Goal: Task Accomplishment & Management: Use online tool/utility

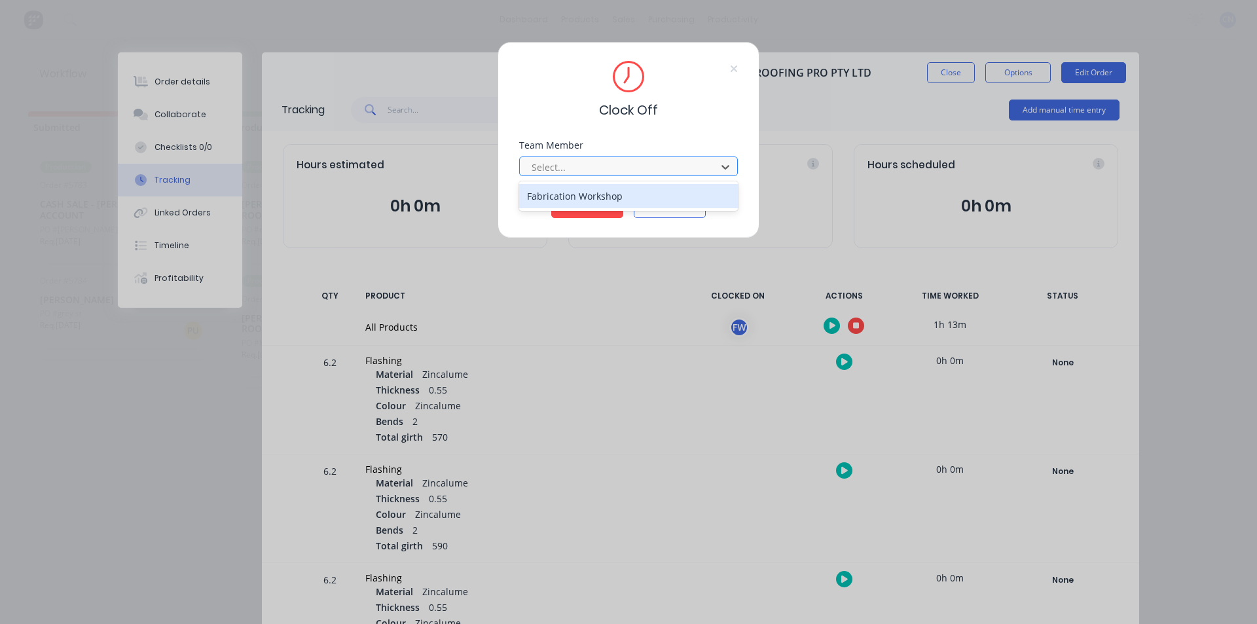
click at [587, 171] on div at bounding box center [619, 167] width 179 height 16
click at [596, 193] on div "Fabrication Workshop" at bounding box center [628, 196] width 219 height 24
click at [595, 198] on button "Clock Off" at bounding box center [587, 207] width 72 height 21
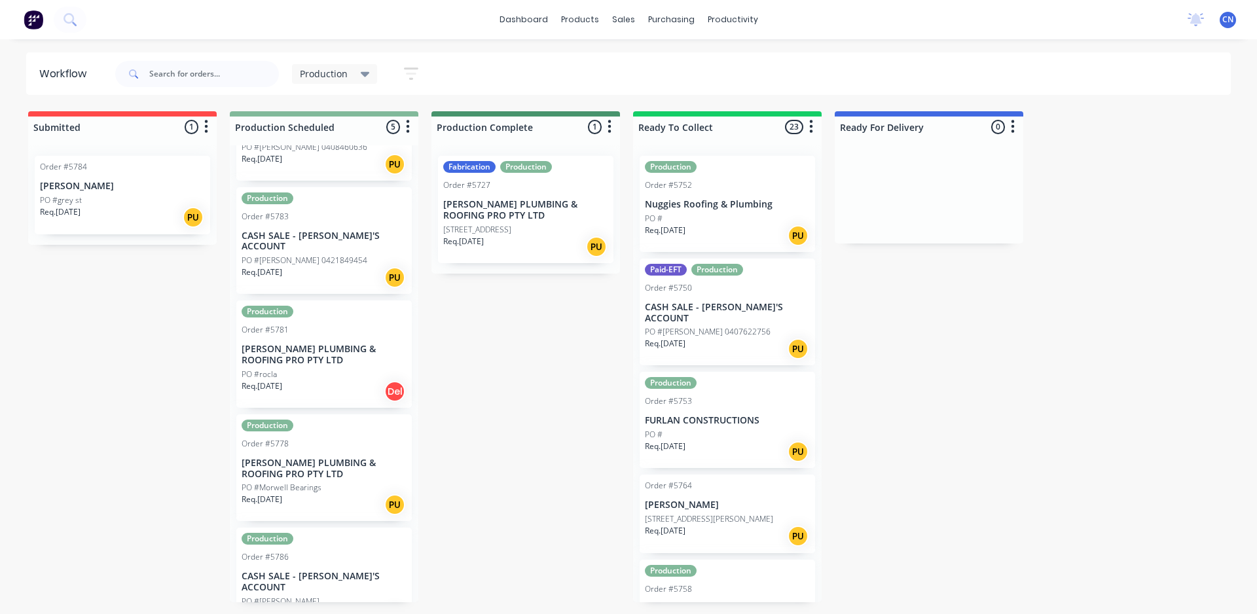
scroll to position [83, 0]
click at [363, 457] on p "[PERSON_NAME] PLUMBING & ROOFING PRO PTY LTD" at bounding box center [324, 468] width 165 height 22
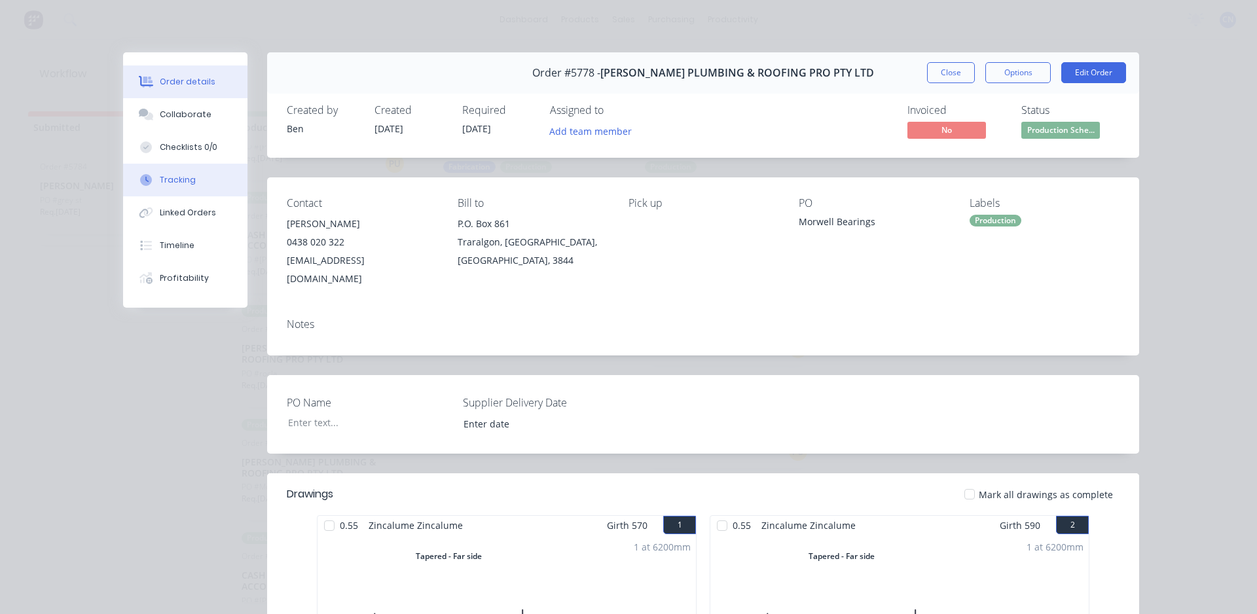
click at [188, 174] on button "Tracking" at bounding box center [185, 180] width 124 height 33
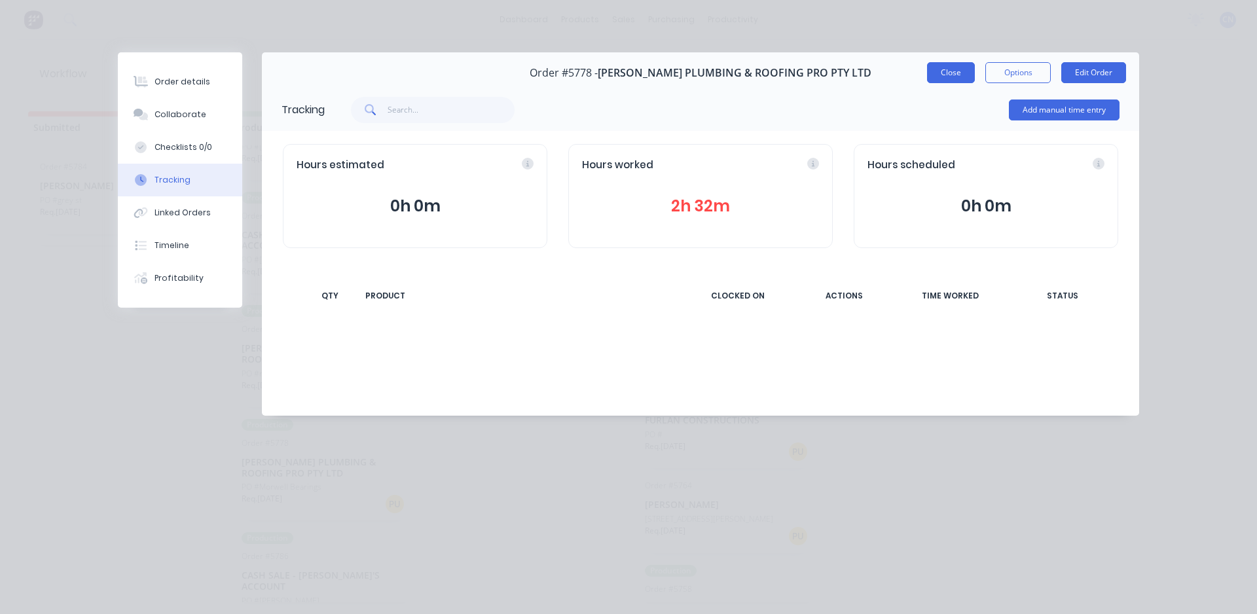
click at [963, 64] on button "Close" at bounding box center [951, 72] width 48 height 21
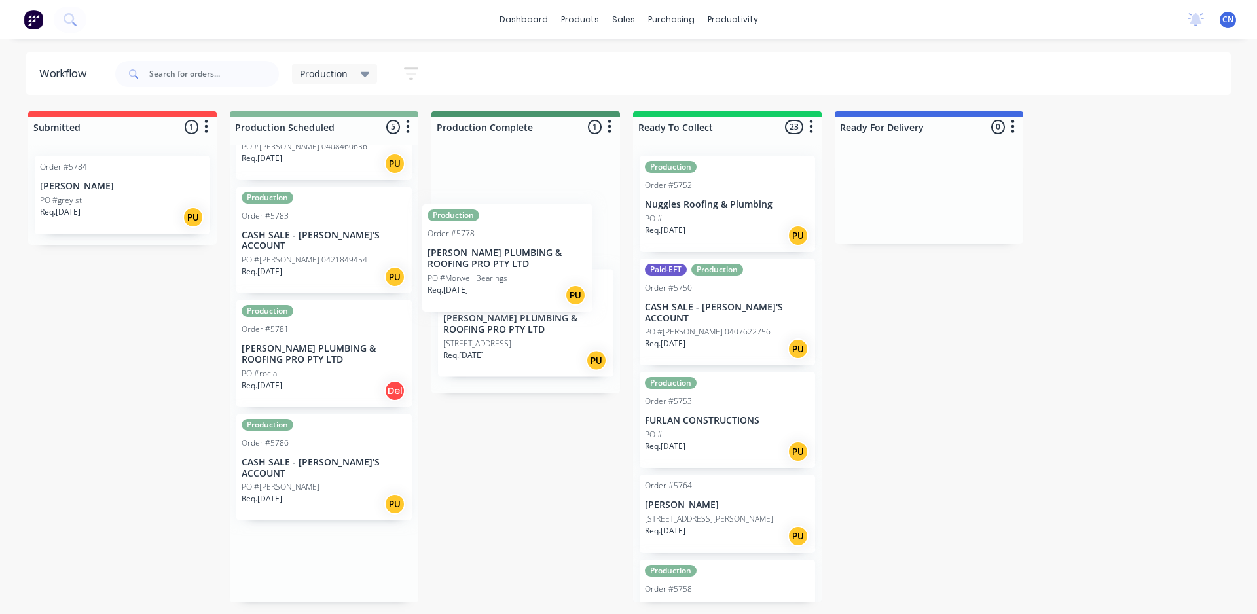
drag, startPoint x: 348, startPoint y: 452, endPoint x: 574, endPoint y: 235, distance: 313.6
click at [574, 235] on div "Submitted 1 Summaries Total order value Invoiced to date To be invoiced Order #…" at bounding box center [987, 356] width 1994 height 491
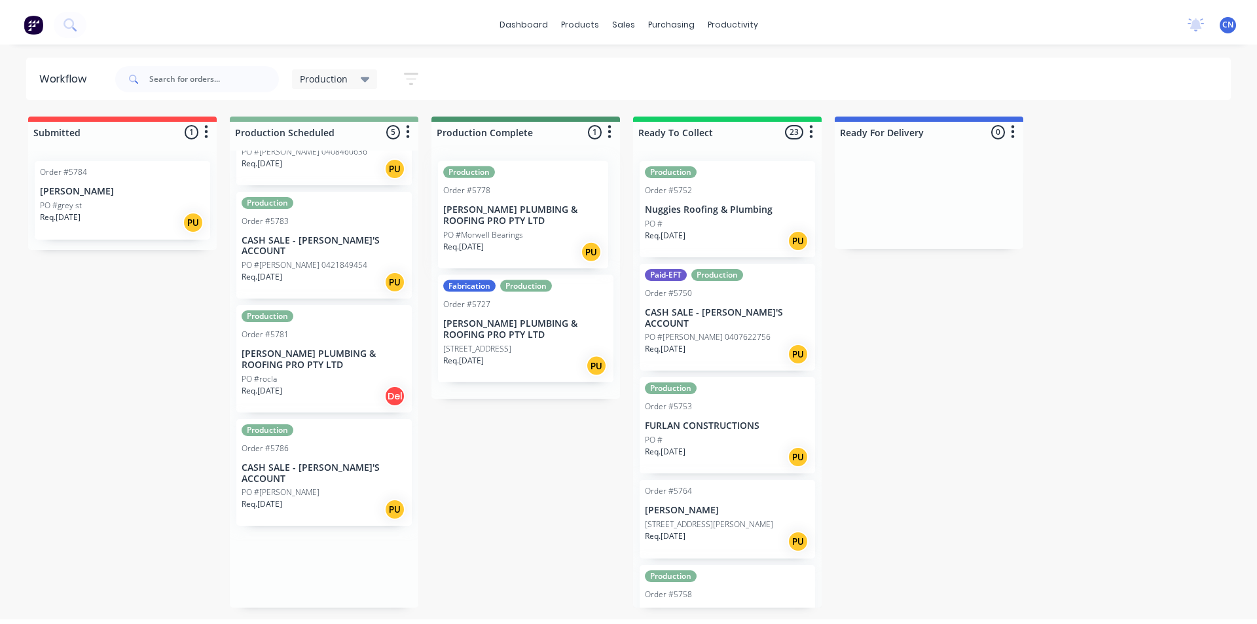
scroll to position [0, 0]
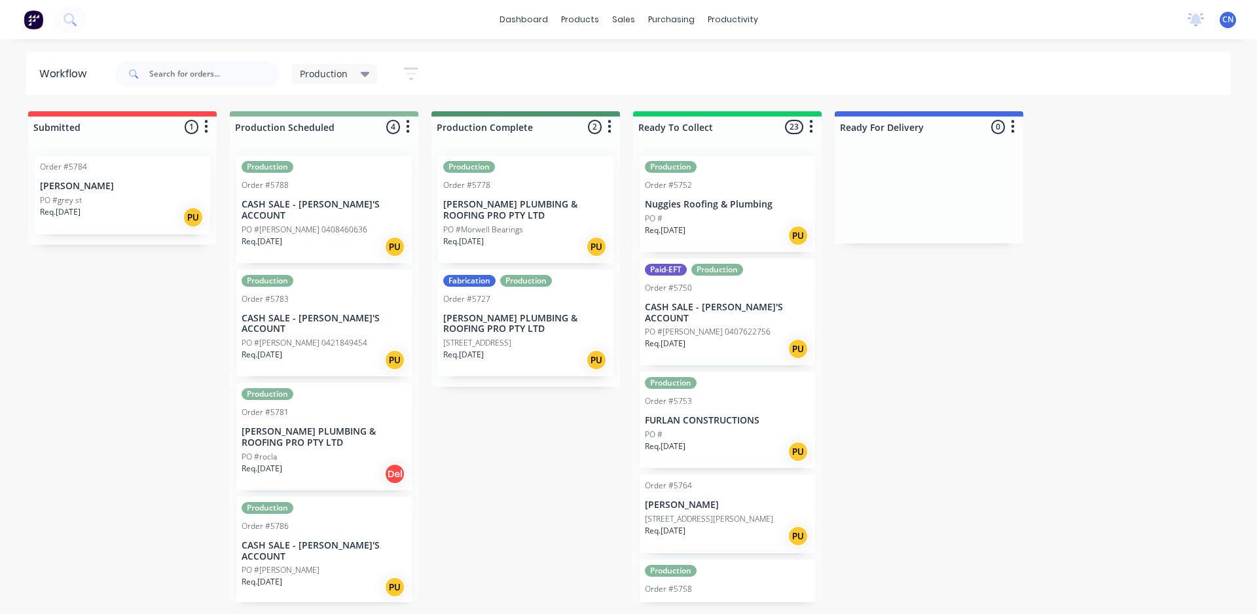
click at [368, 426] on p "[PERSON_NAME] PLUMBING & ROOFING PRO PTY LTD" at bounding box center [324, 437] width 165 height 22
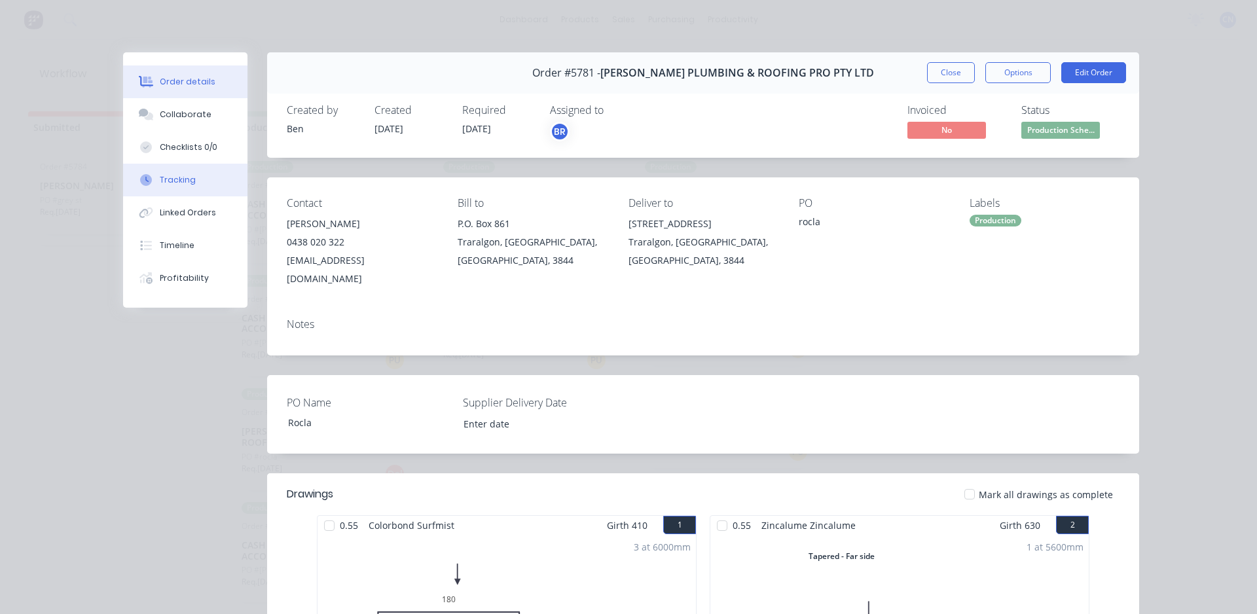
click at [202, 183] on button "Tracking" at bounding box center [185, 180] width 124 height 33
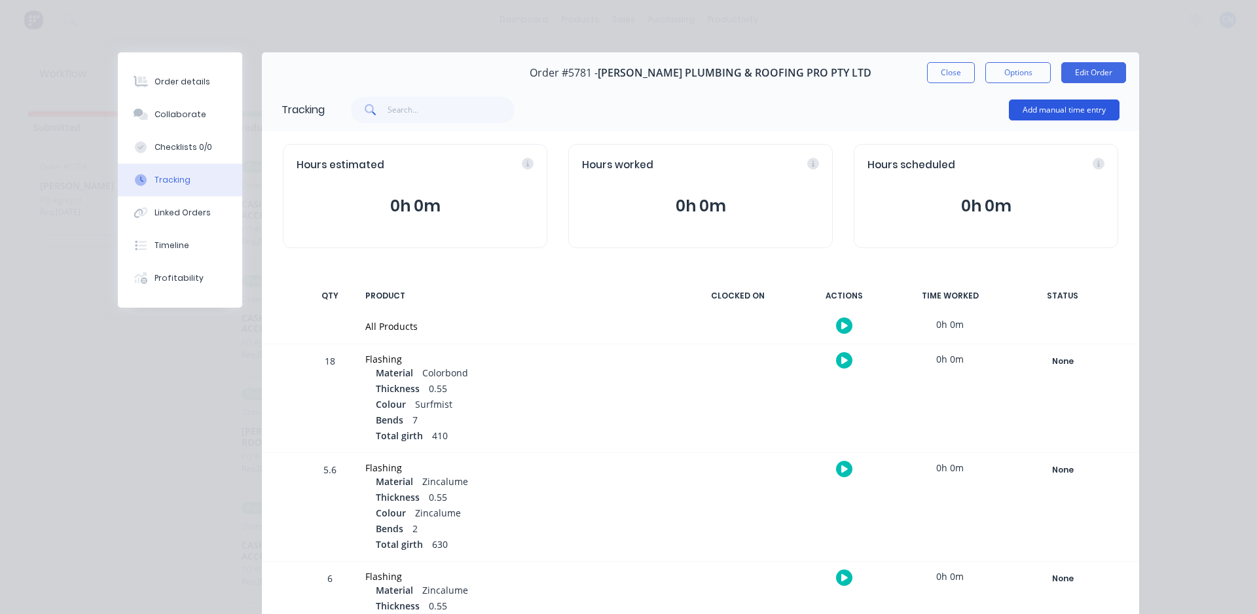
click at [1035, 107] on button "Add manual time entry" at bounding box center [1064, 110] width 111 height 21
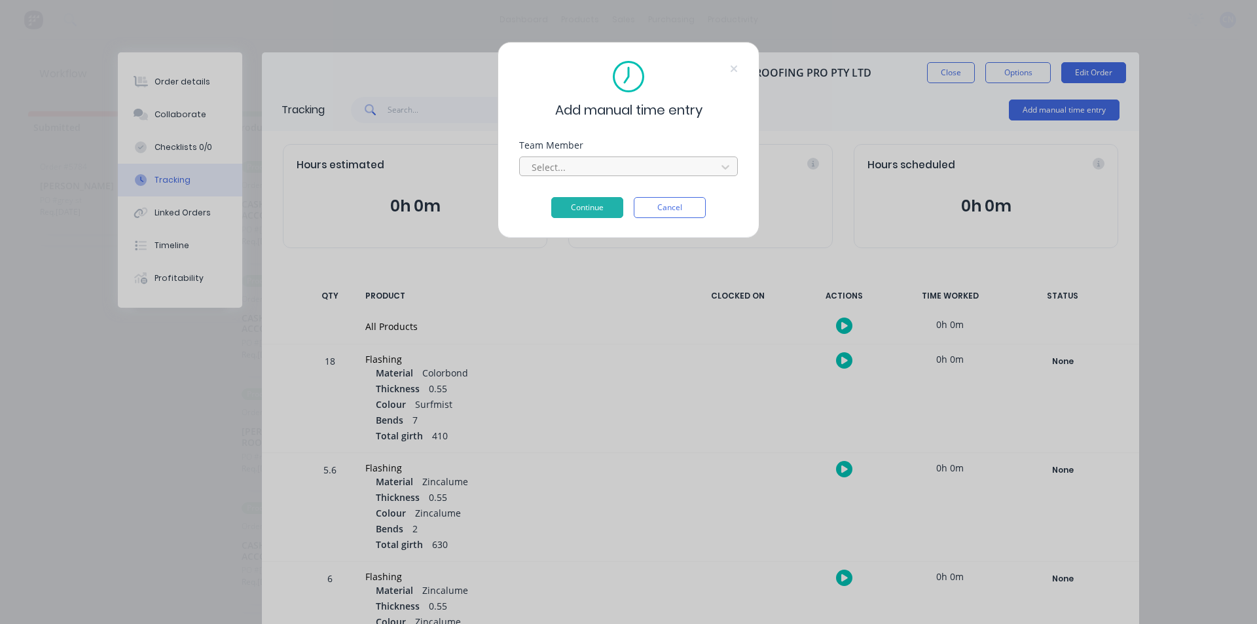
click at [688, 175] on div at bounding box center [619, 167] width 179 height 16
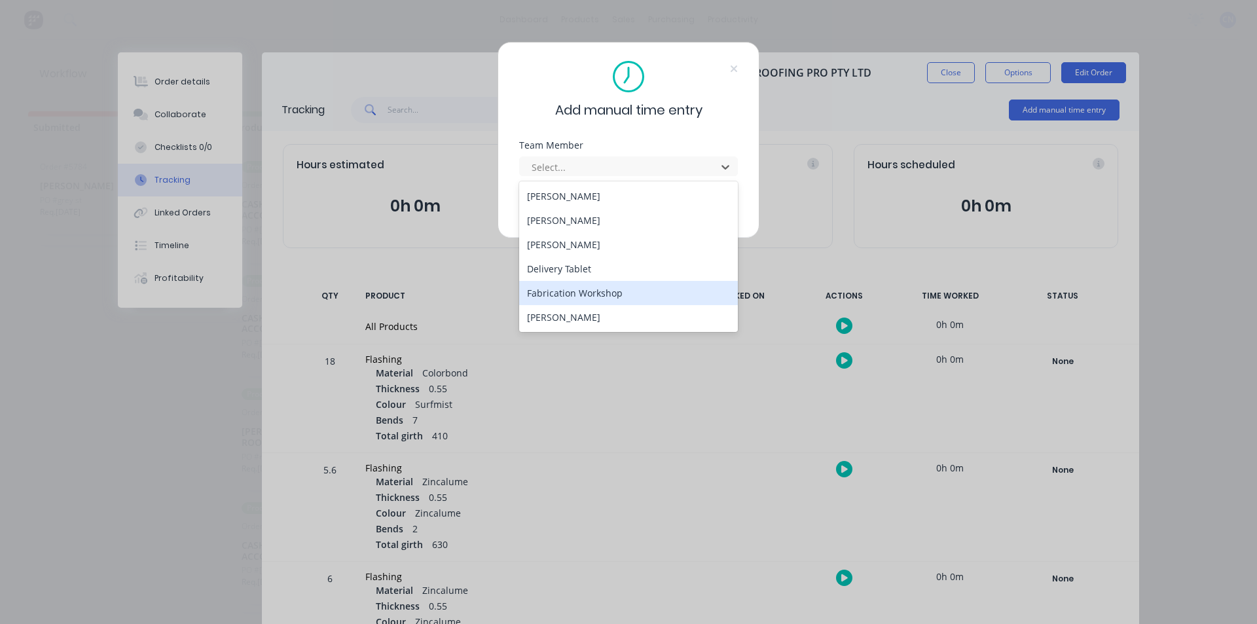
click at [650, 286] on div "Fabrication Workshop" at bounding box center [628, 293] width 219 height 24
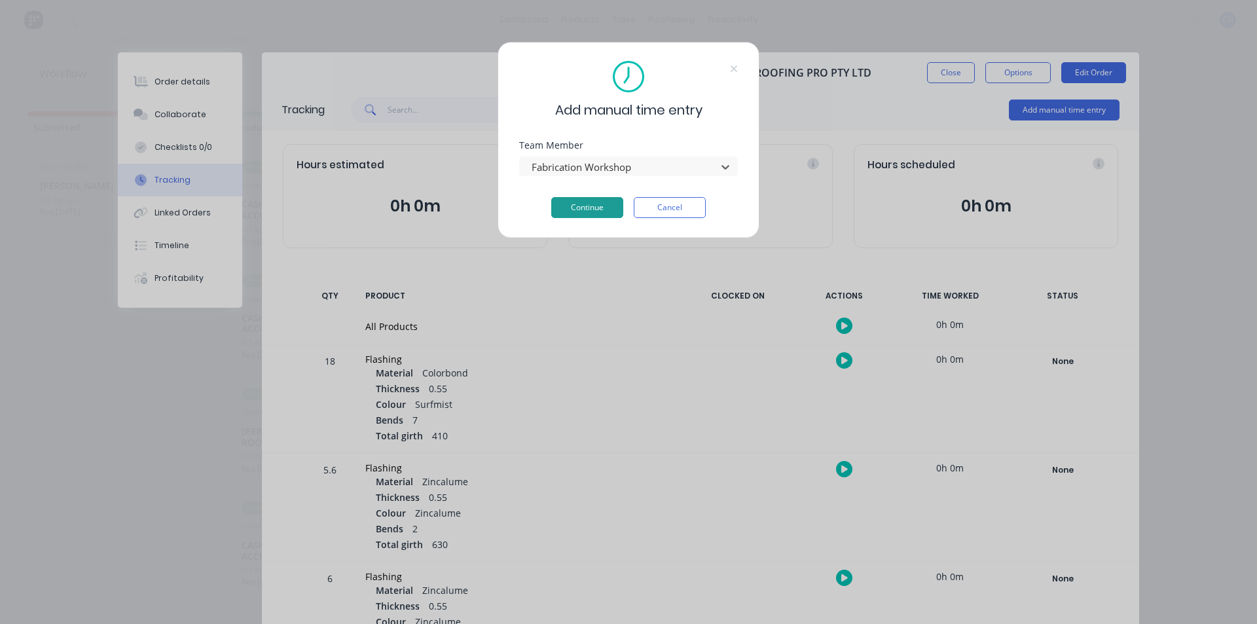
click at [569, 217] on button "Continue" at bounding box center [587, 207] width 72 height 21
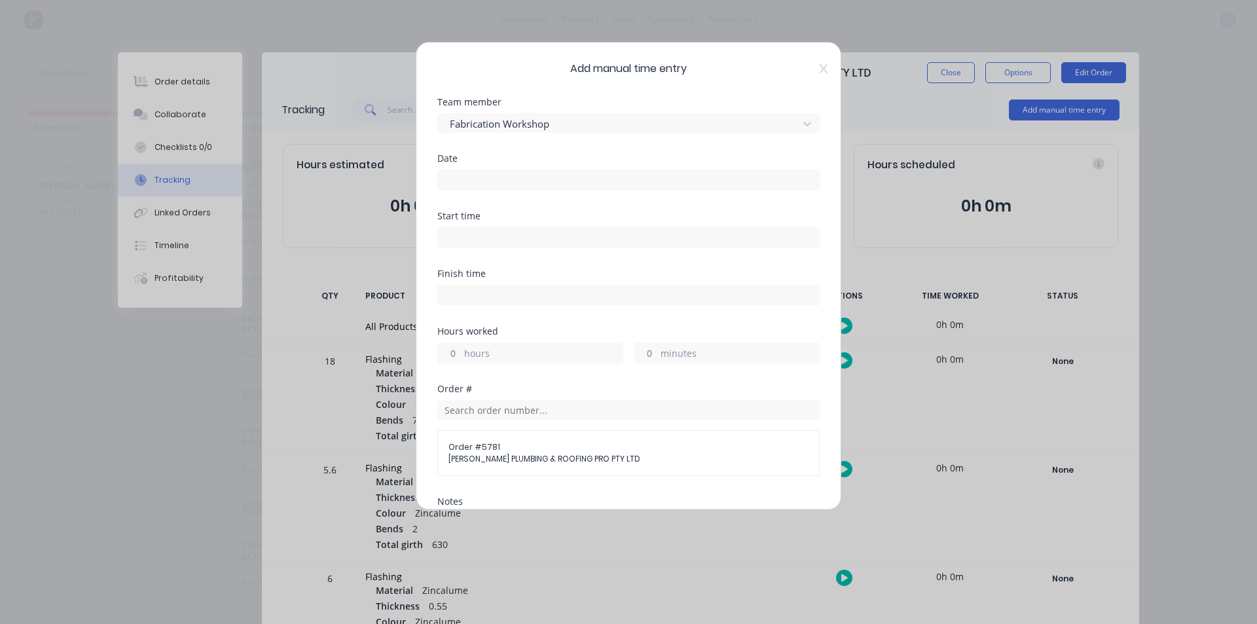
click at [545, 187] on input at bounding box center [628, 180] width 381 height 20
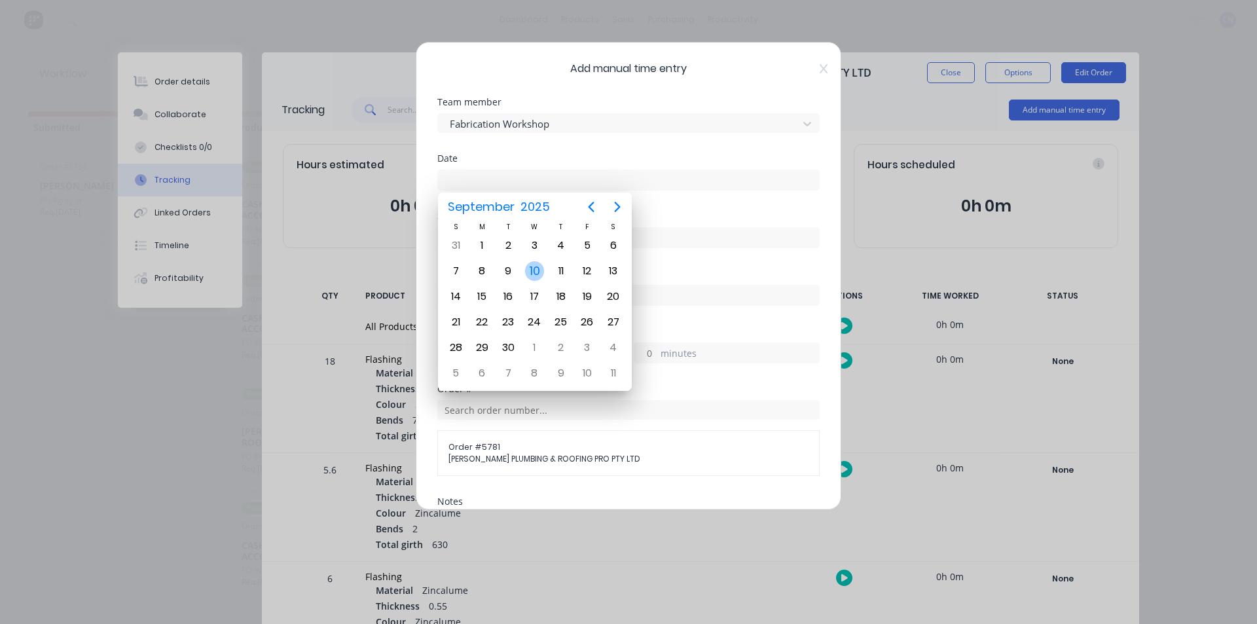
click at [538, 266] on div "10" at bounding box center [535, 271] width 20 height 20
type input "10/09/2025"
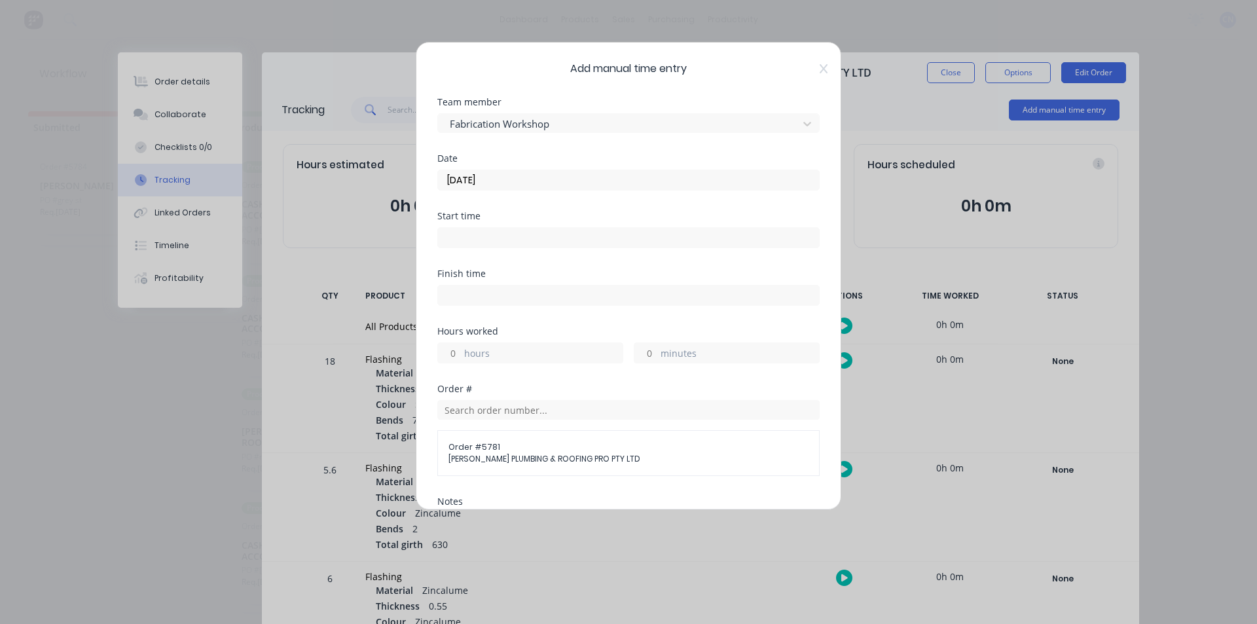
click at [547, 238] on input at bounding box center [628, 238] width 381 height 20
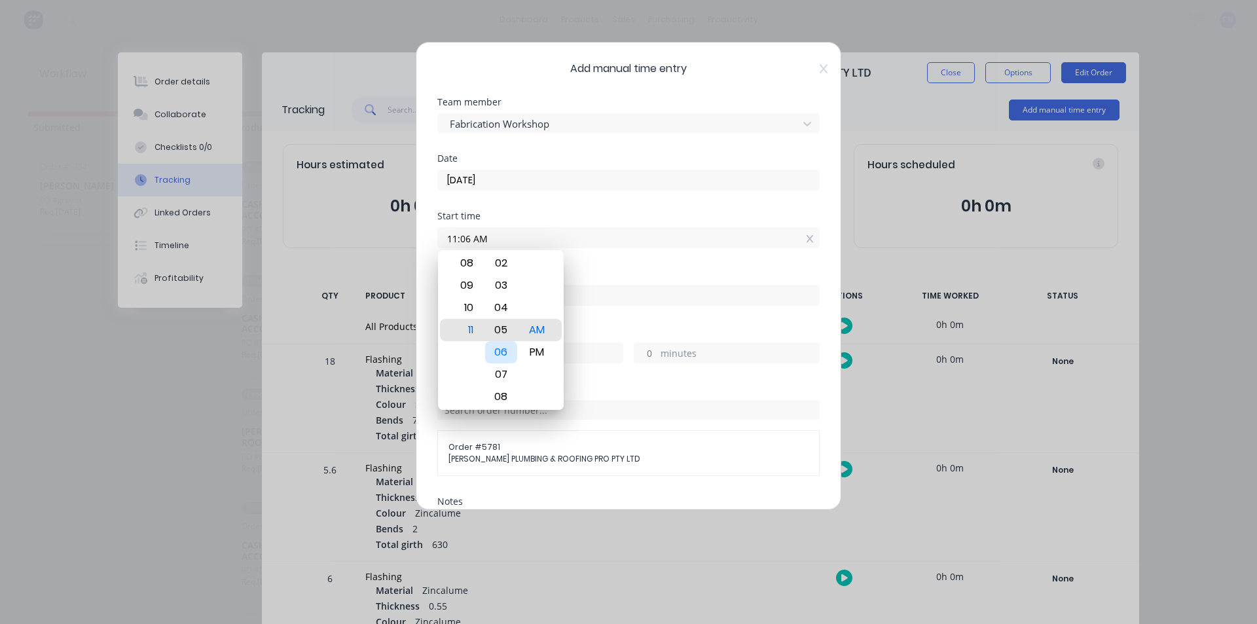
type input "11:05 AM"
click at [508, 335] on div "05" at bounding box center [501, 330] width 32 height 22
click at [642, 257] on div "Start time 11:05 AM" at bounding box center [628, 241] width 382 height 58
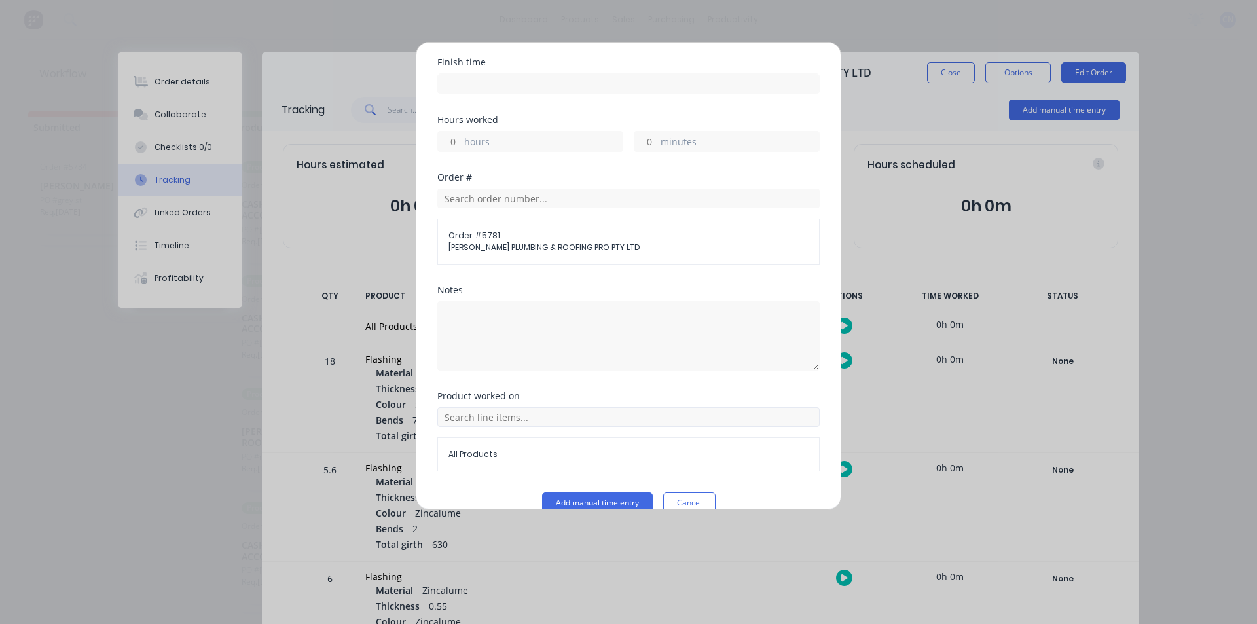
scroll to position [234, 0]
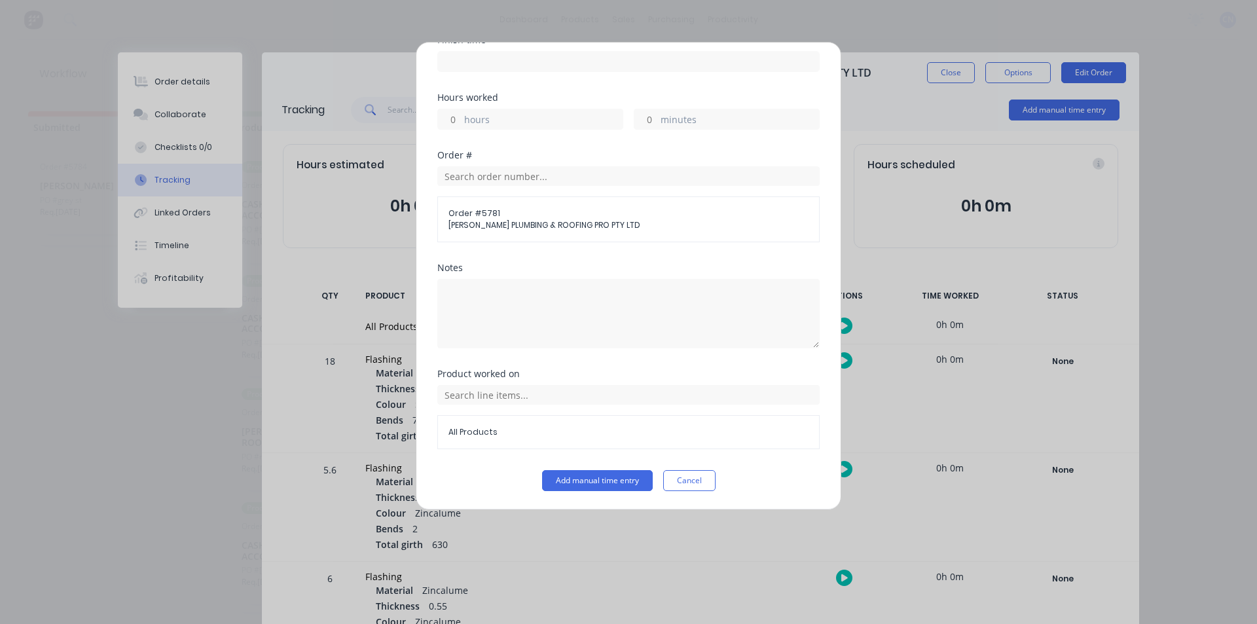
click at [463, 438] on div "All Products" at bounding box center [628, 432] width 382 height 34
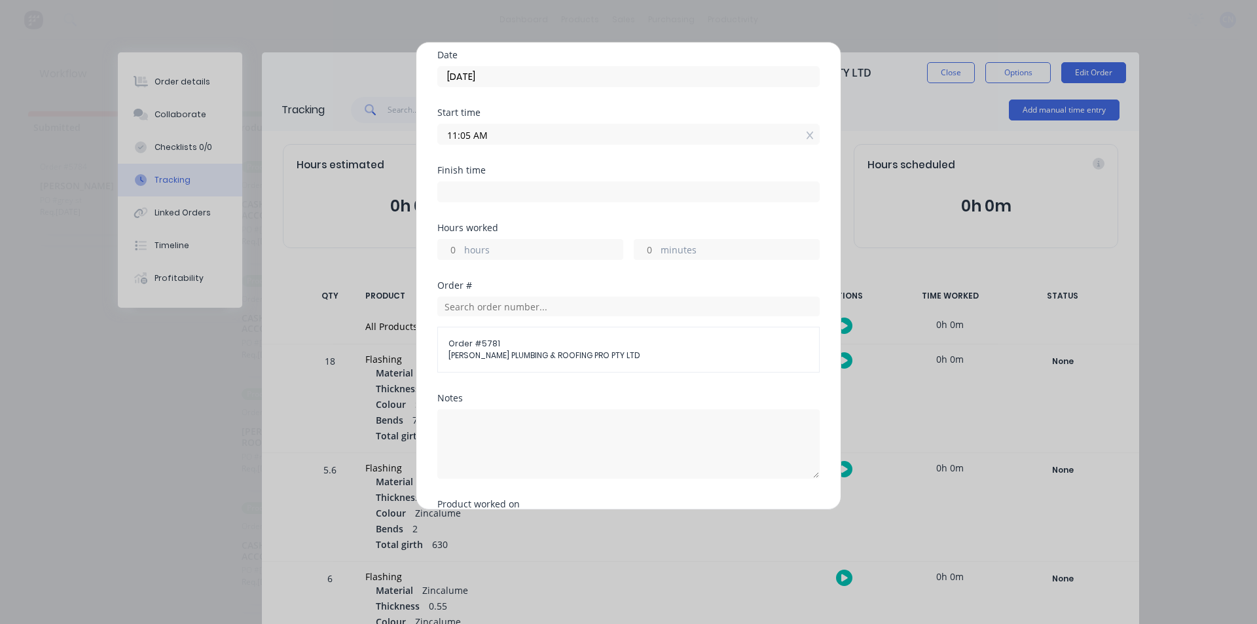
scroll to position [103, 0]
click at [517, 191] on input at bounding box center [628, 193] width 381 height 20
type input "11:50 AM"
type input "0"
type input "45"
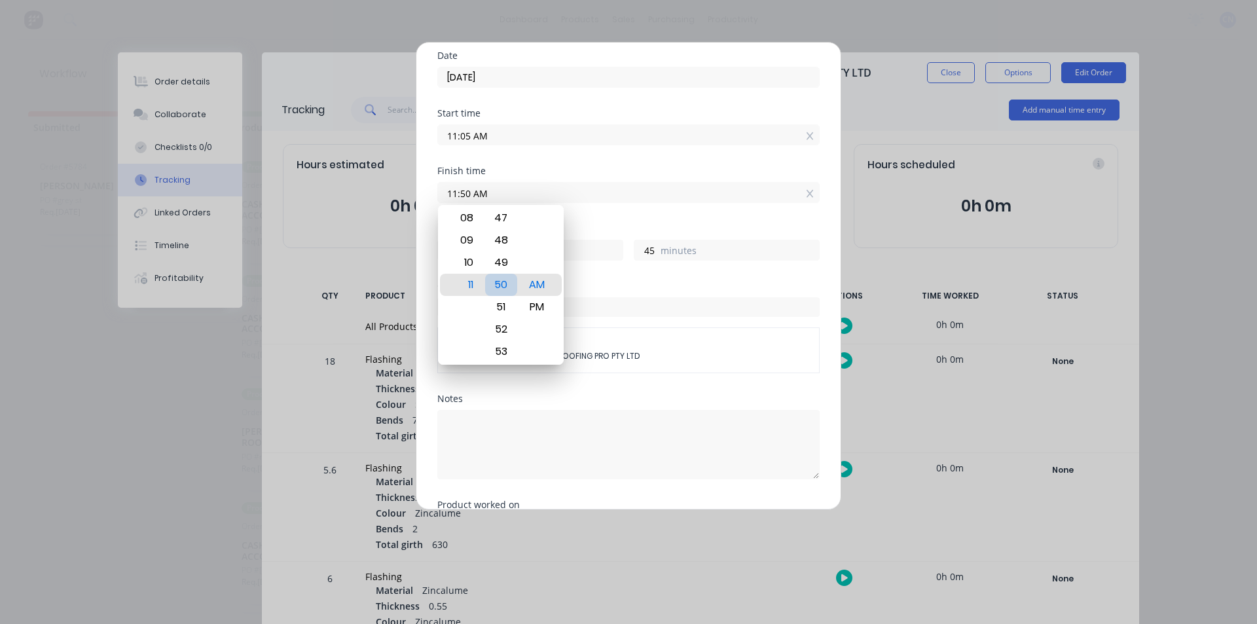
click at [503, 287] on div "50" at bounding box center [501, 285] width 32 height 22
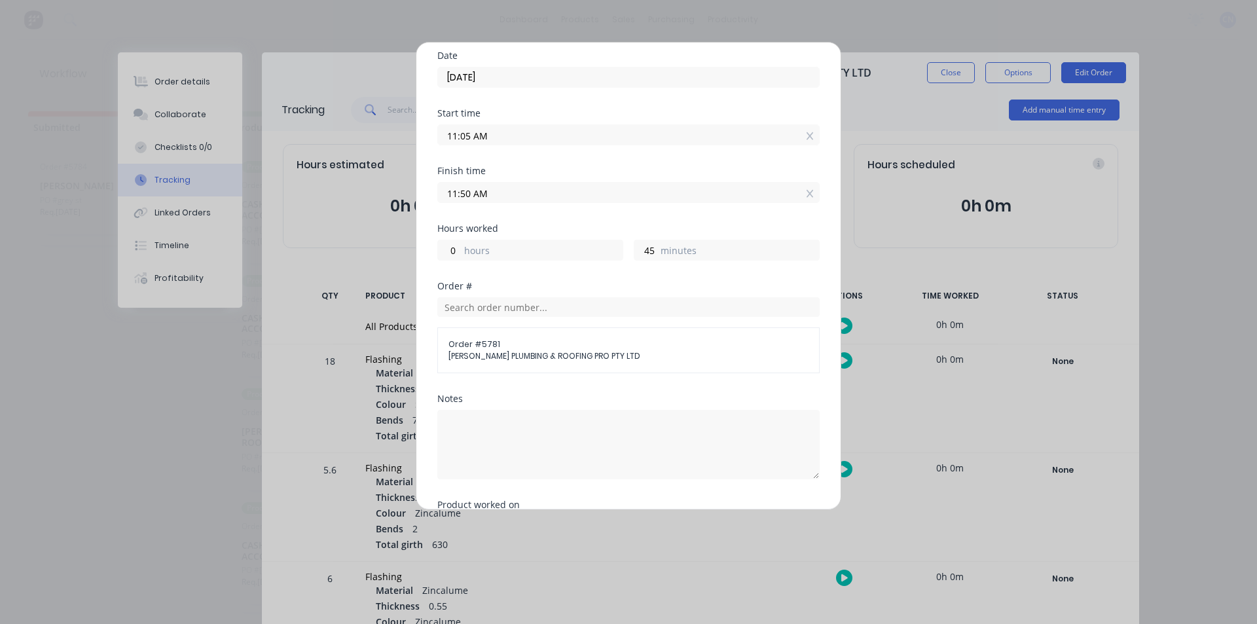
click at [636, 215] on div "Finish time 11:50 AM" at bounding box center [628, 195] width 382 height 58
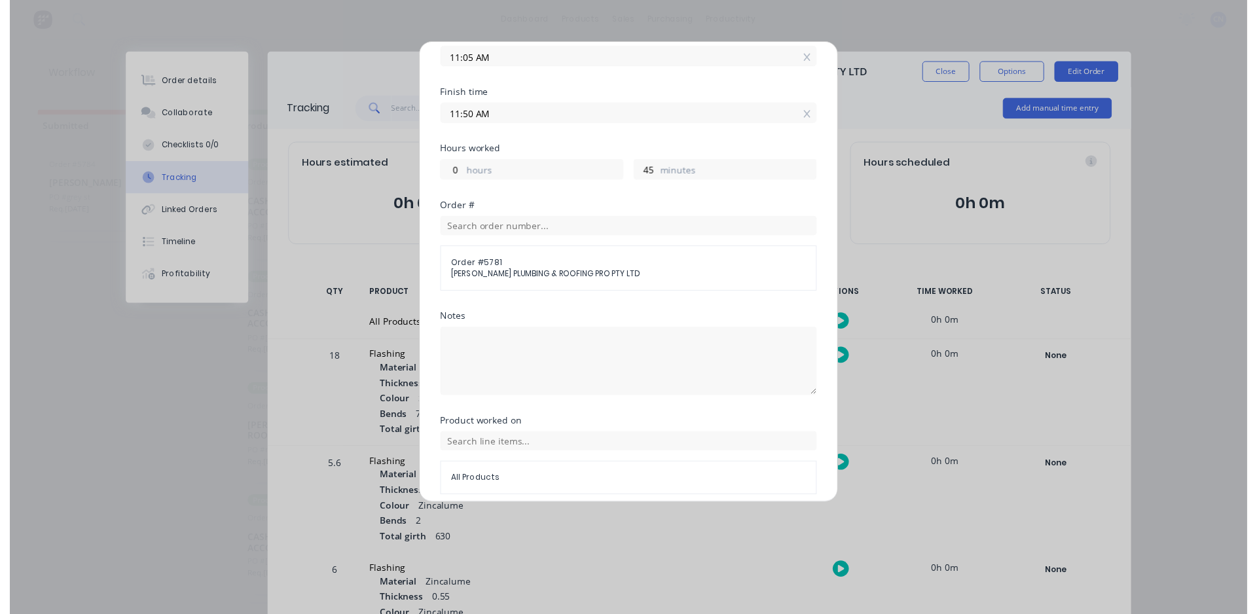
scroll to position [234, 0]
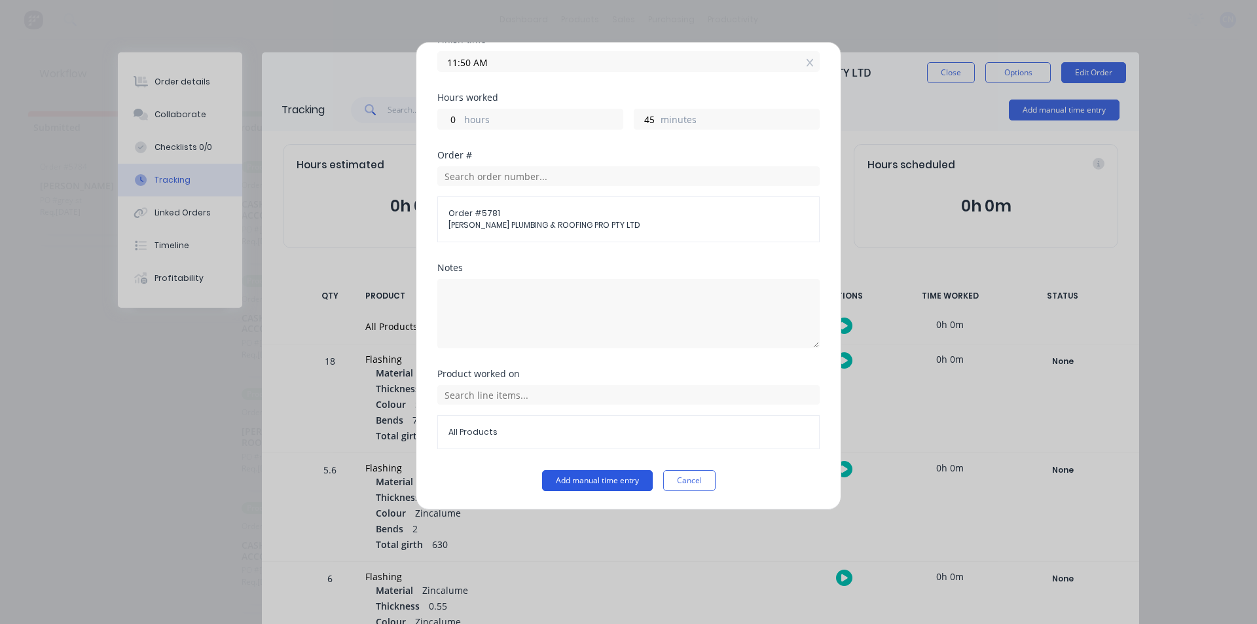
click at [623, 480] on button "Add manual time entry" at bounding box center [597, 480] width 111 height 21
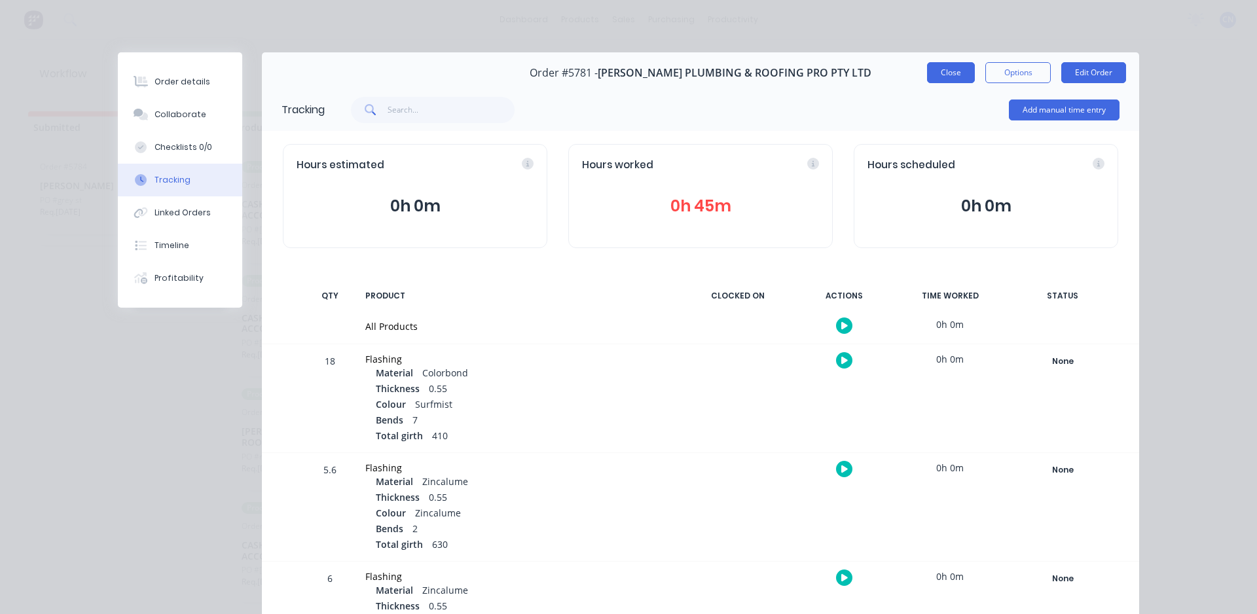
click at [936, 78] on button "Close" at bounding box center [951, 72] width 48 height 21
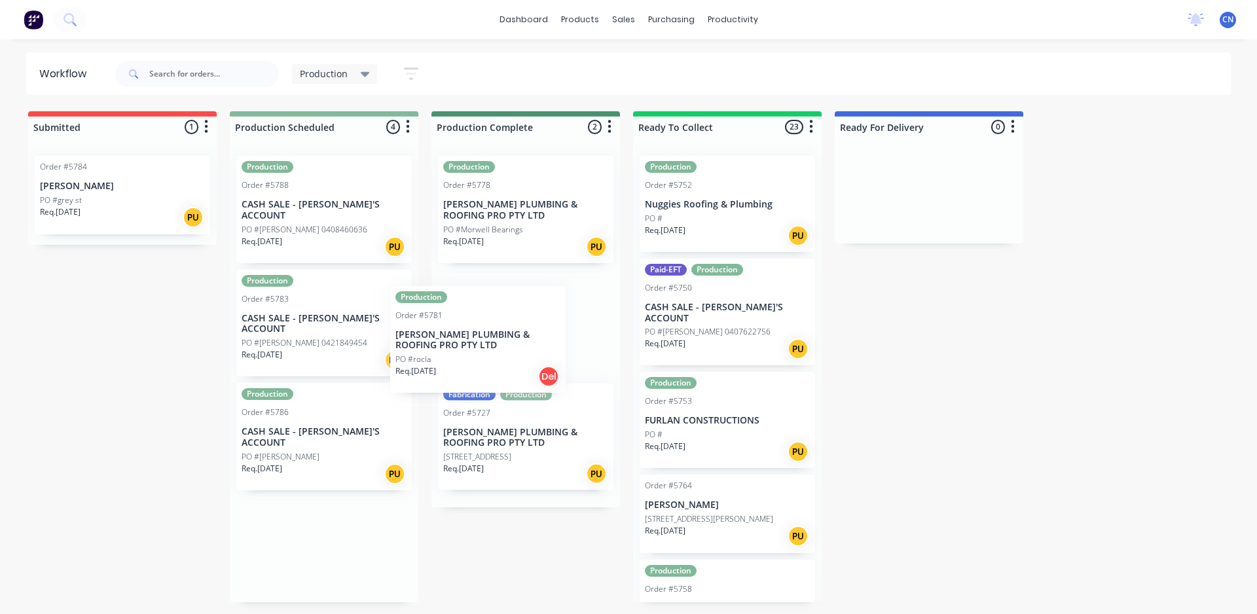
drag, startPoint x: 346, startPoint y: 420, endPoint x: 506, endPoint y: 345, distance: 176.1
click at [506, 345] on div "Submitted 1 Summaries Total order value Invoiced to date To be invoiced Order #…" at bounding box center [987, 356] width 1994 height 491
